Goal: Find specific page/section: Find specific page/section

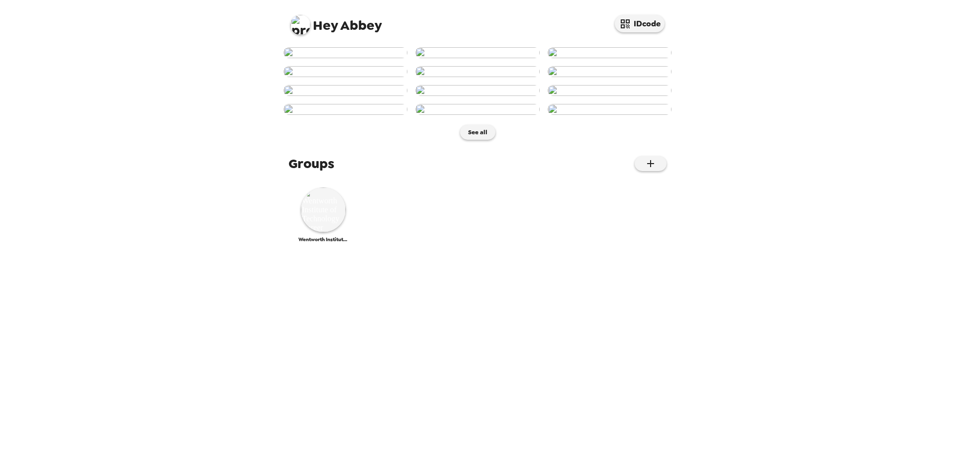
scroll to position [381, 0]
click at [323, 232] on img at bounding box center [323, 209] width 45 height 45
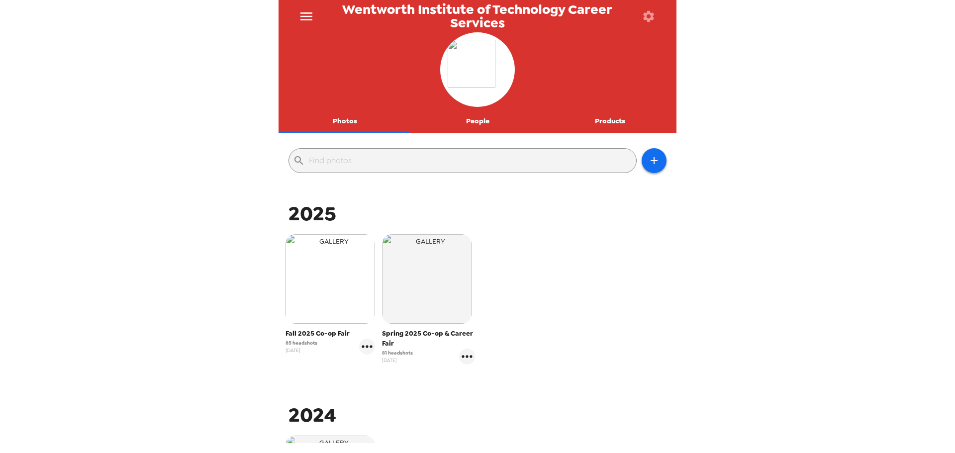
click at [298, 299] on img "button" at bounding box center [330, 279] width 90 height 90
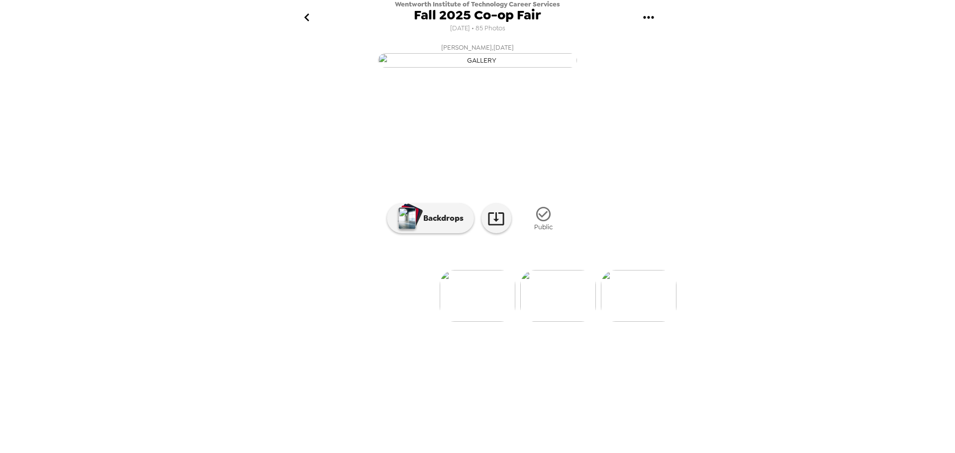
click at [309, 15] on icon "go back" at bounding box center [307, 17] width 16 height 16
